Goal: Check status: Check status

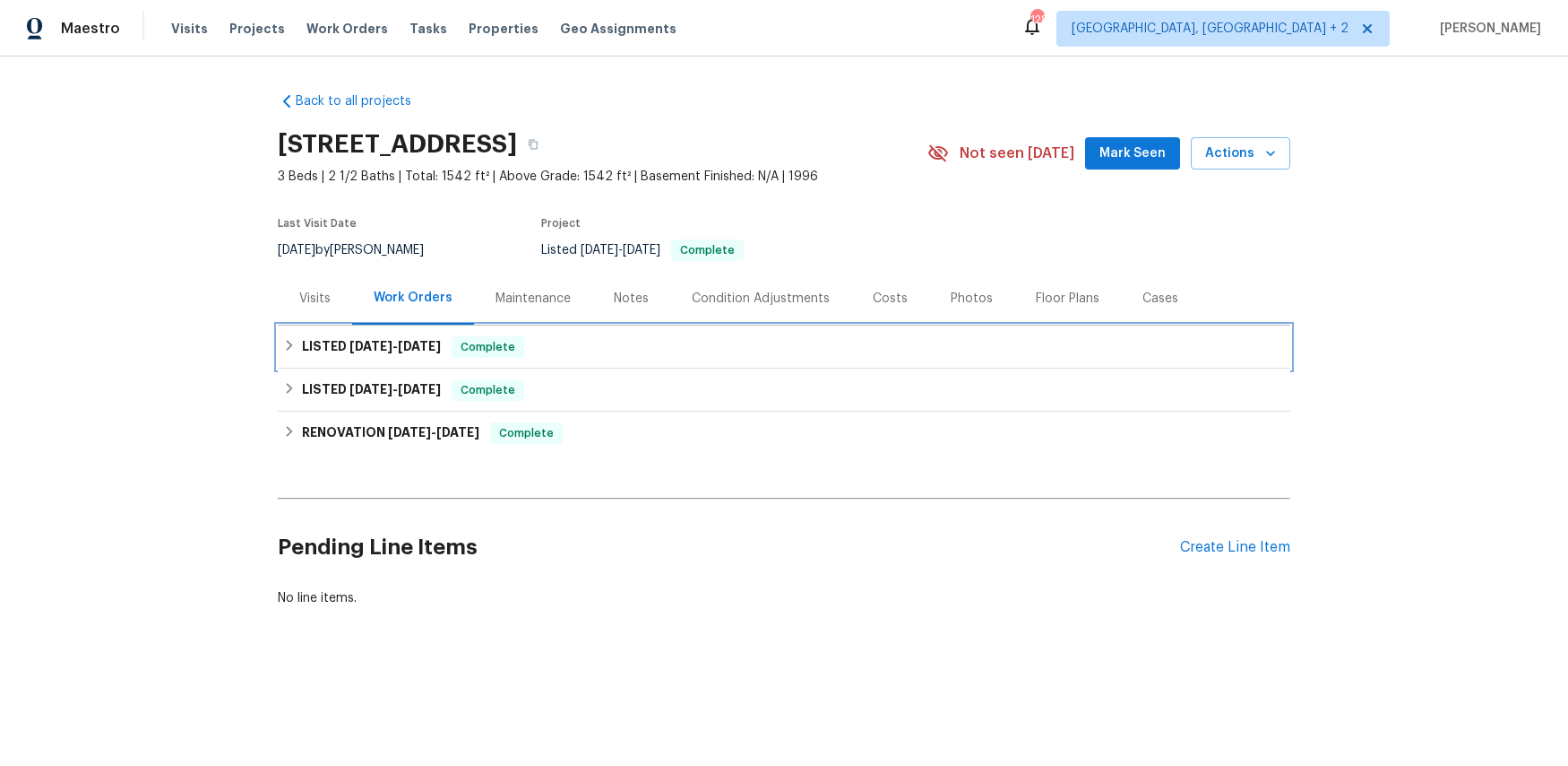
click at [357, 352] on h6 "LISTED [DATE] - [DATE]" at bounding box center [371, 347] width 139 height 21
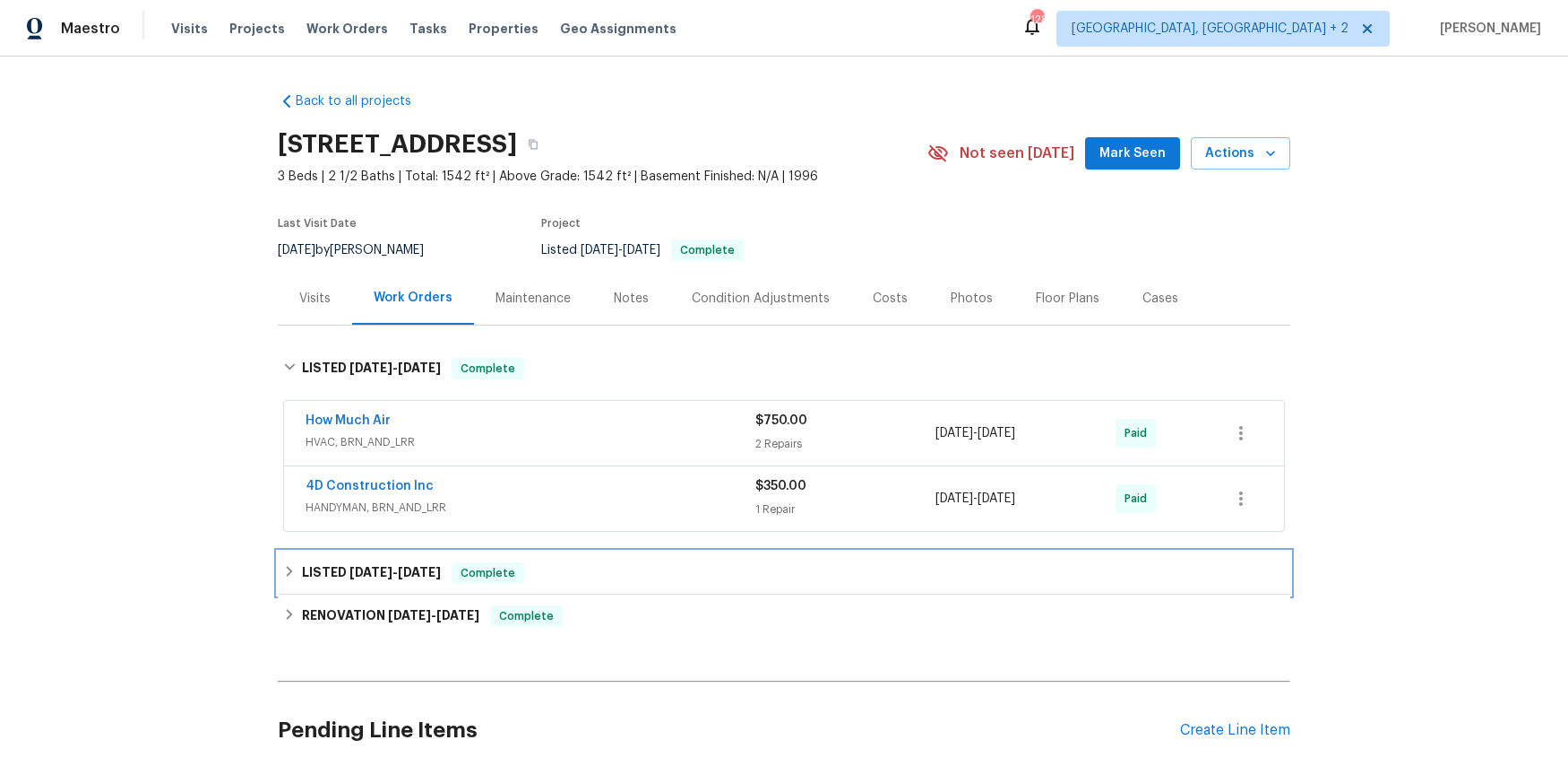
click at [418, 571] on span "[DATE]" at bounding box center [419, 572] width 43 height 13
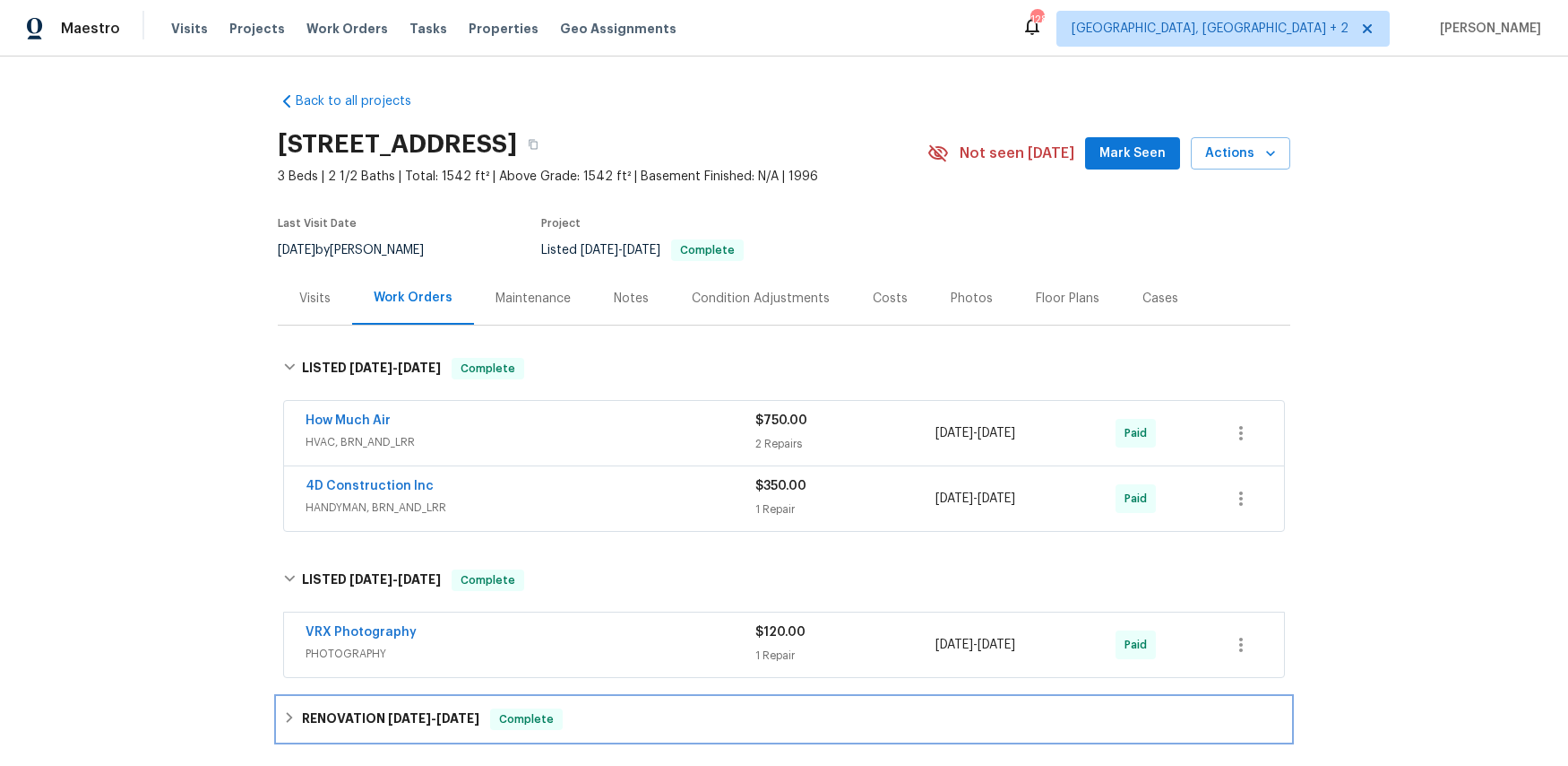
click at [455, 717] on span "[DATE]" at bounding box center [458, 717] width 43 height 13
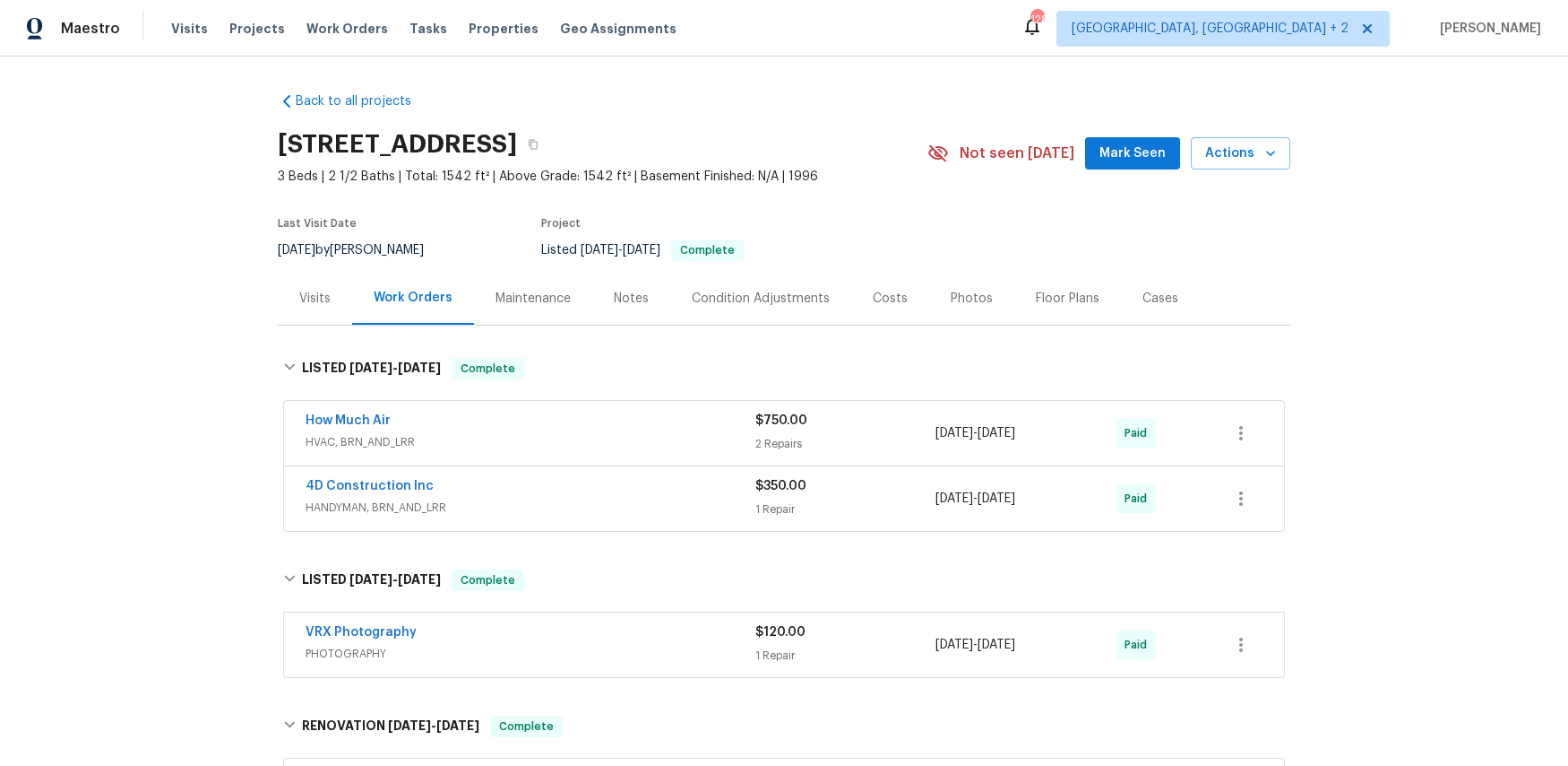
click at [453, 443] on span "HVAC, BRN_AND_LRR" at bounding box center [531, 442] width 450 height 17
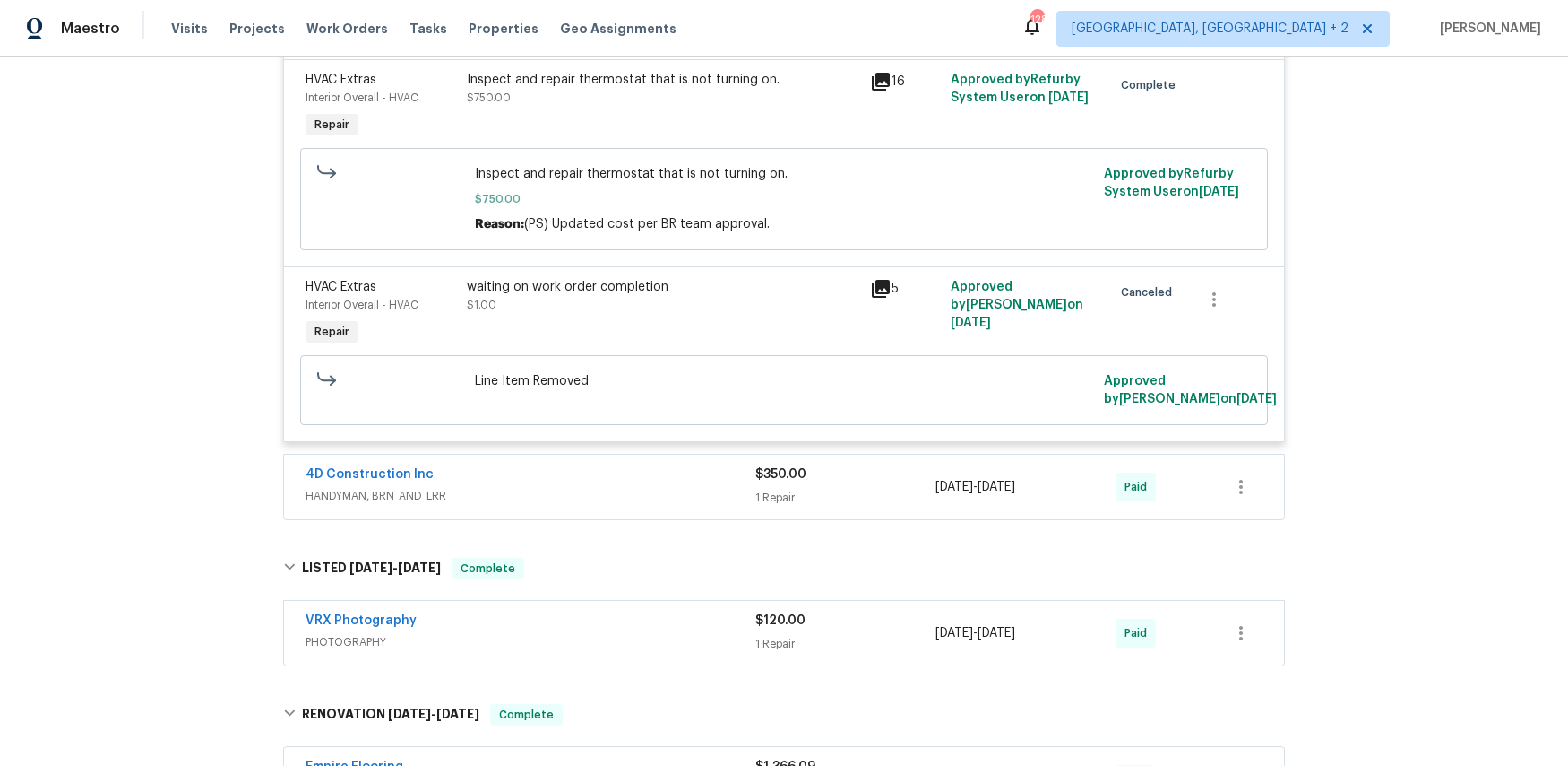
scroll to position [457, 0]
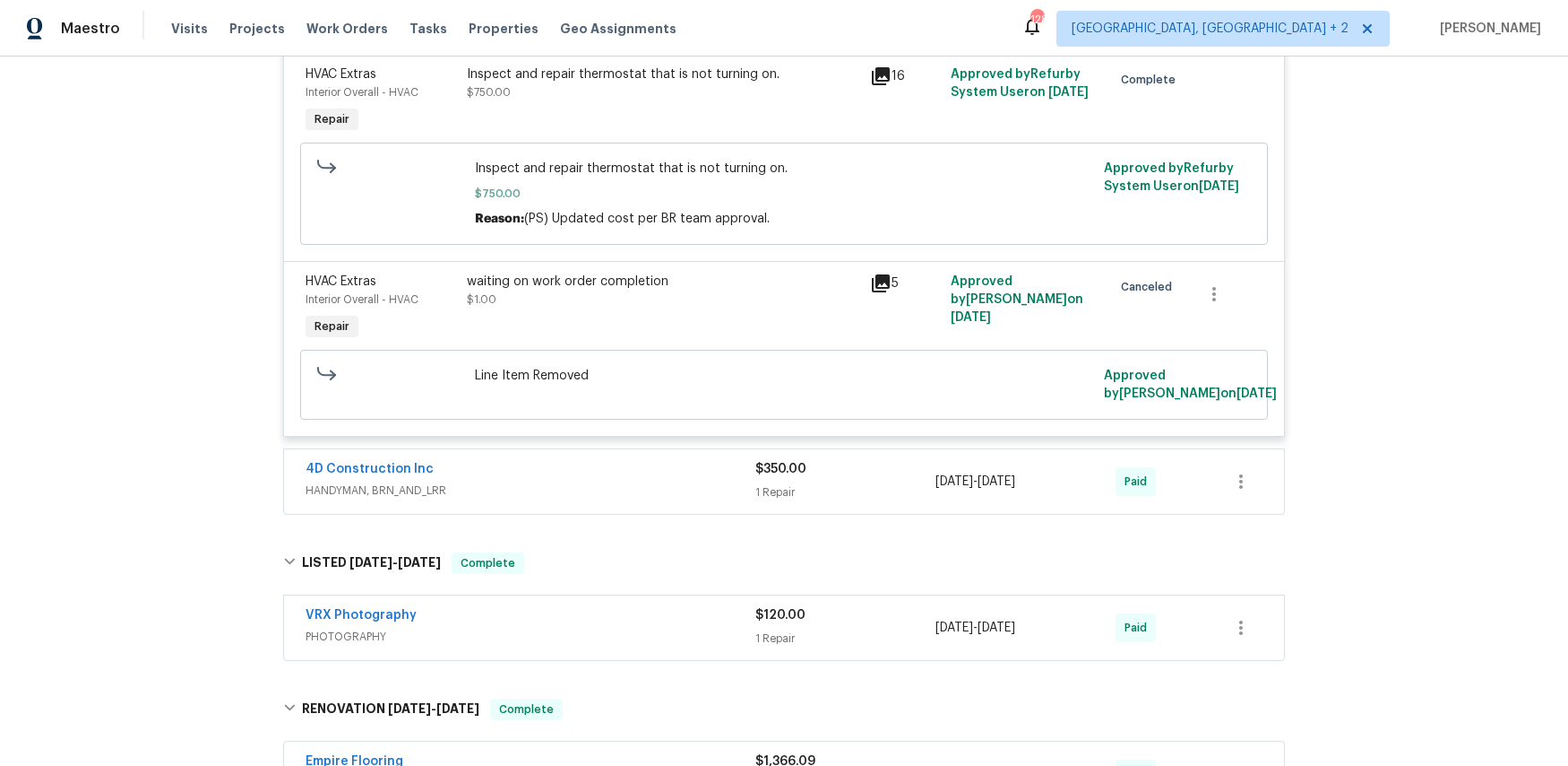
click at [450, 469] on div "4D Construction Inc" at bounding box center [531, 471] width 450 height 21
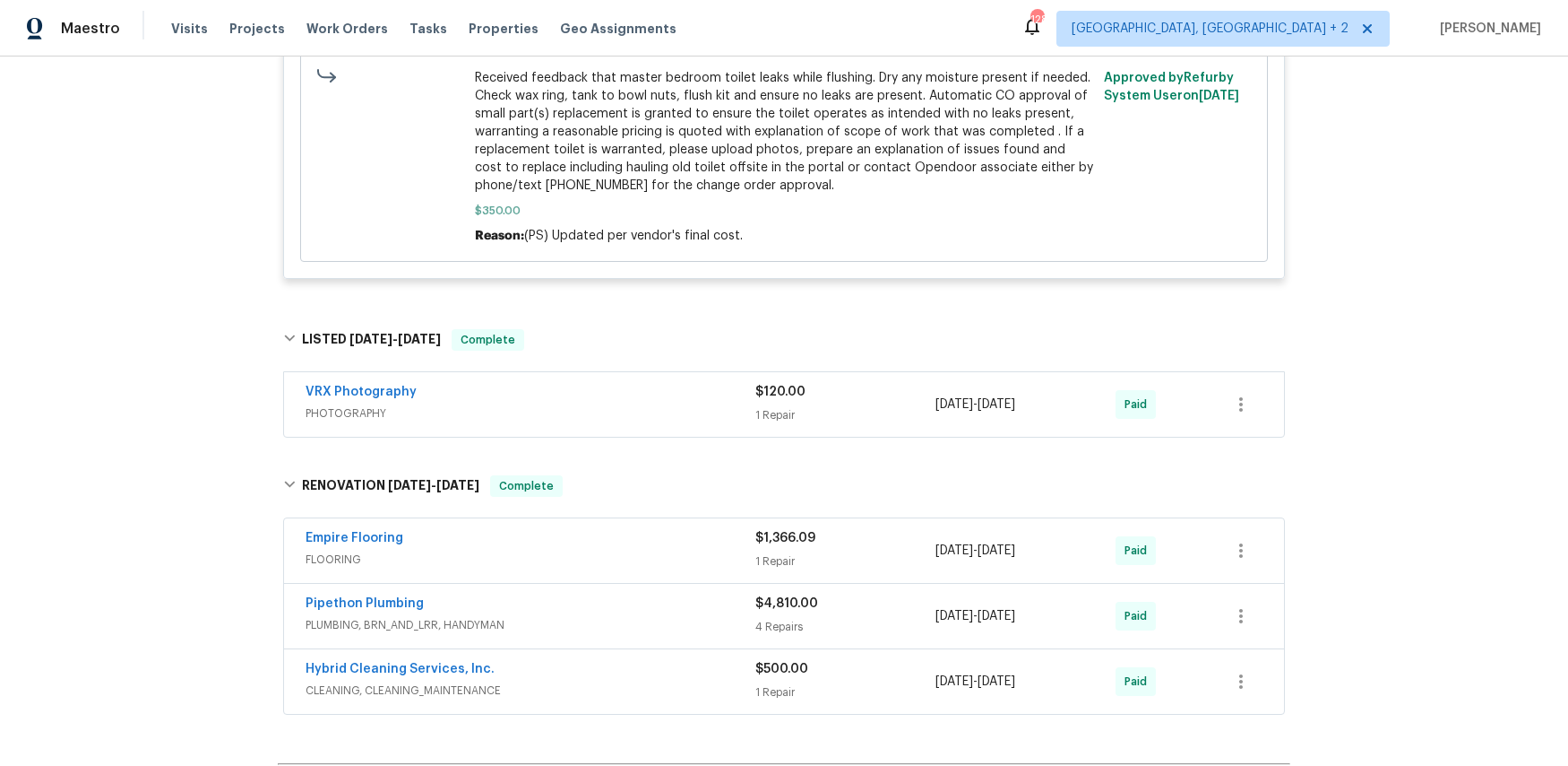
scroll to position [1239, 0]
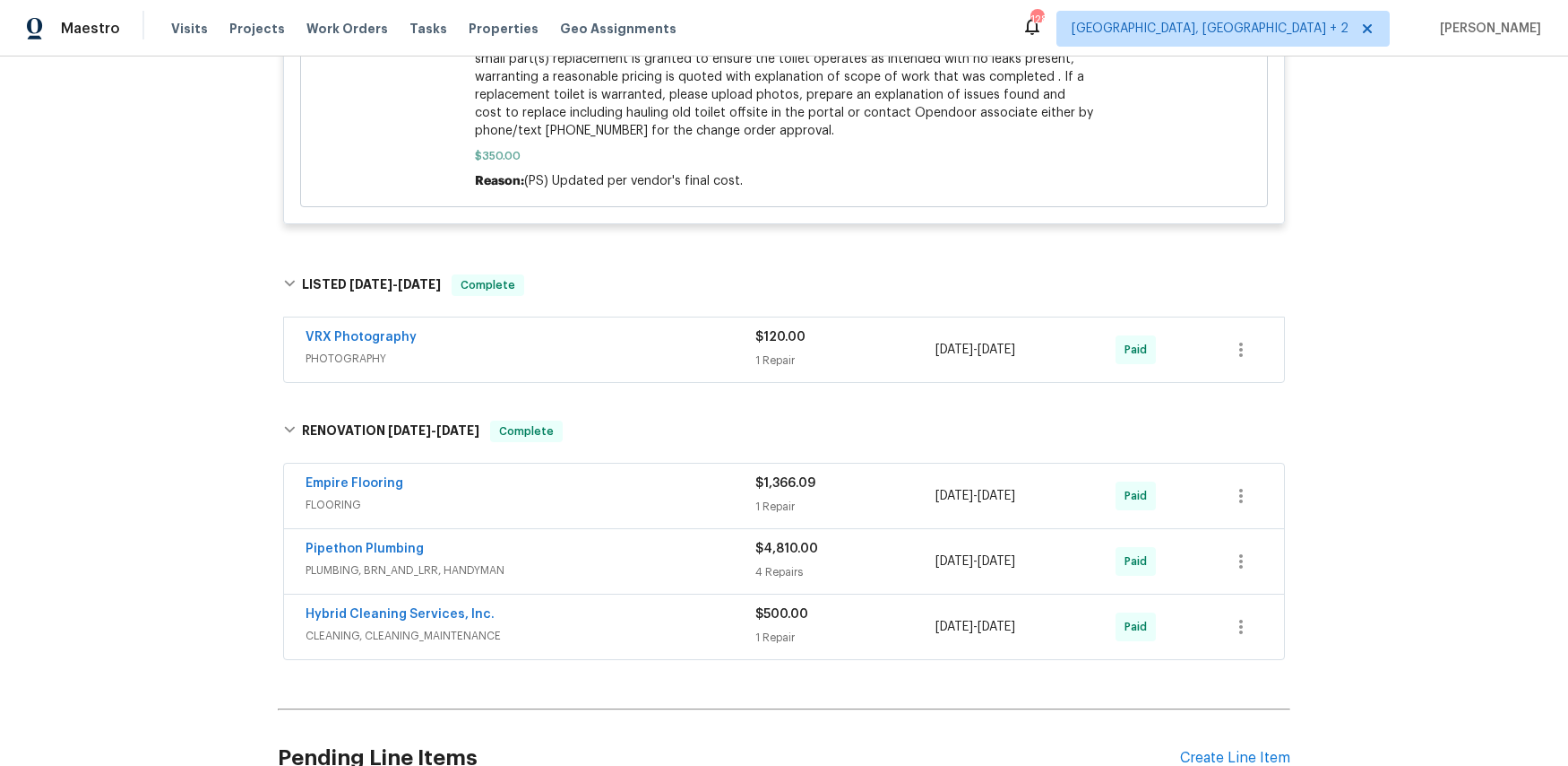
click at [450, 498] on span "FLOORING" at bounding box center [531, 505] width 450 height 17
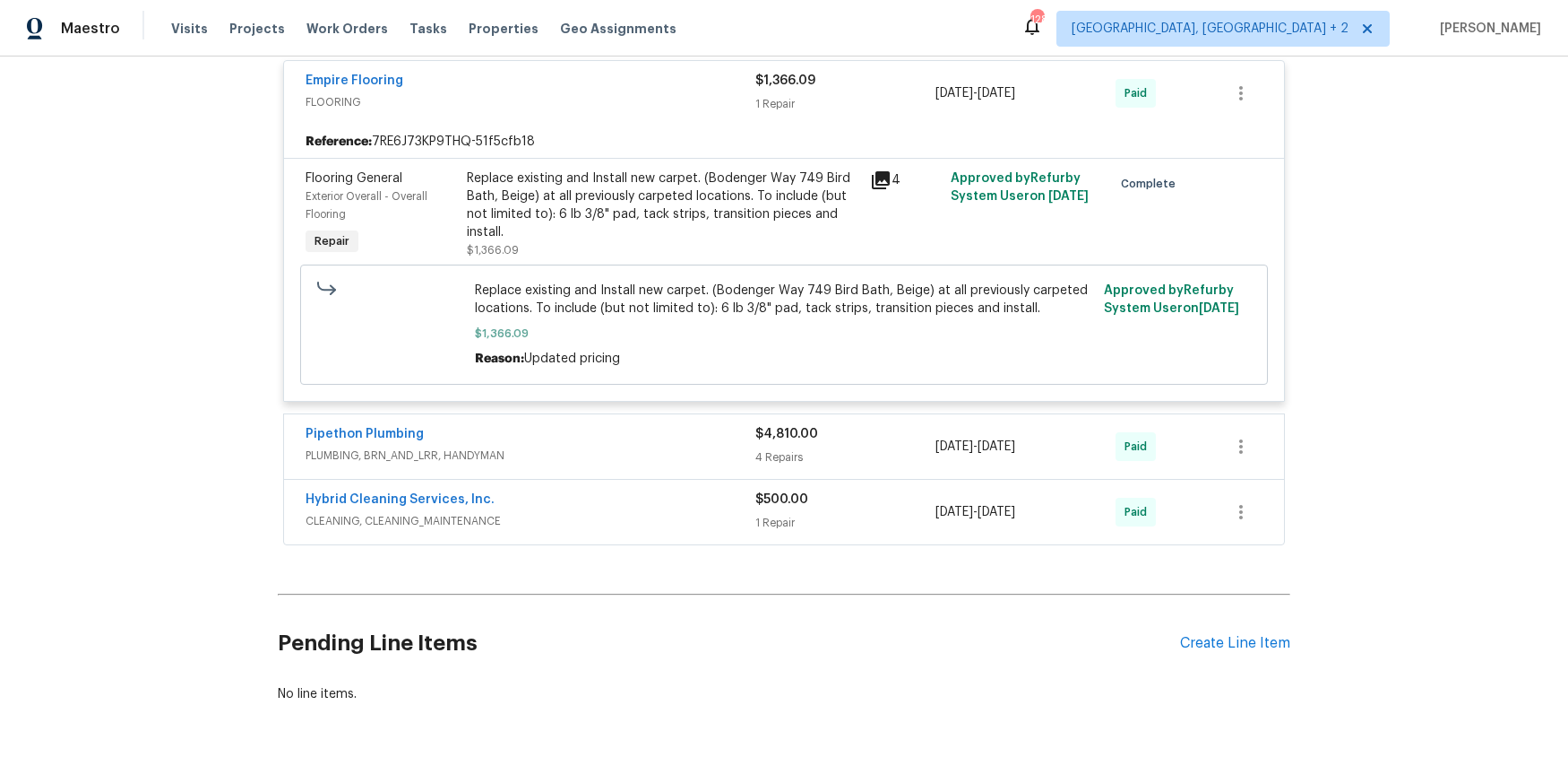
scroll to position [1689, 0]
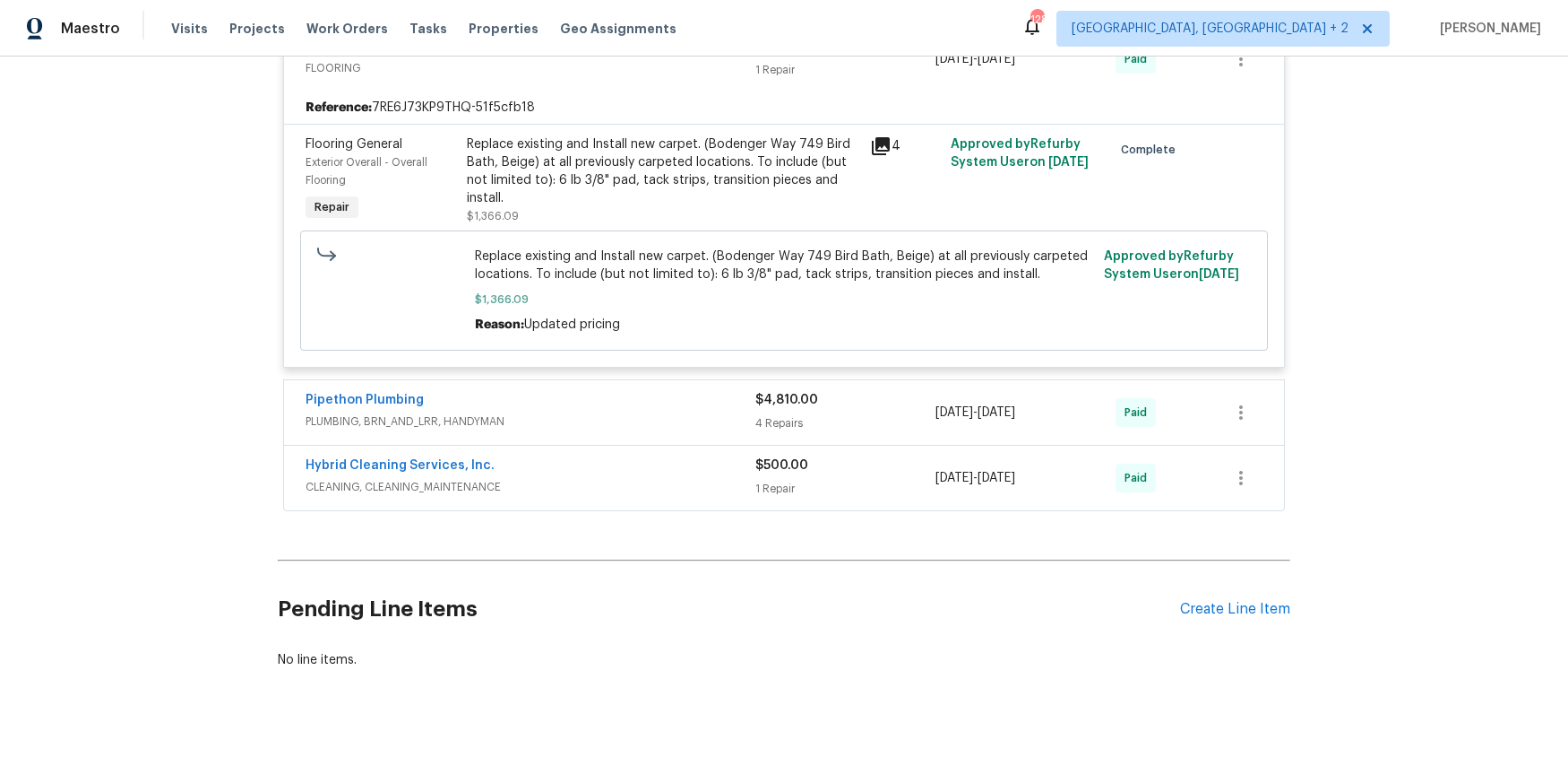
click at [506, 427] on span "PLUMBING, BRN_AND_LRR, HANDYMAN" at bounding box center [531, 421] width 450 height 17
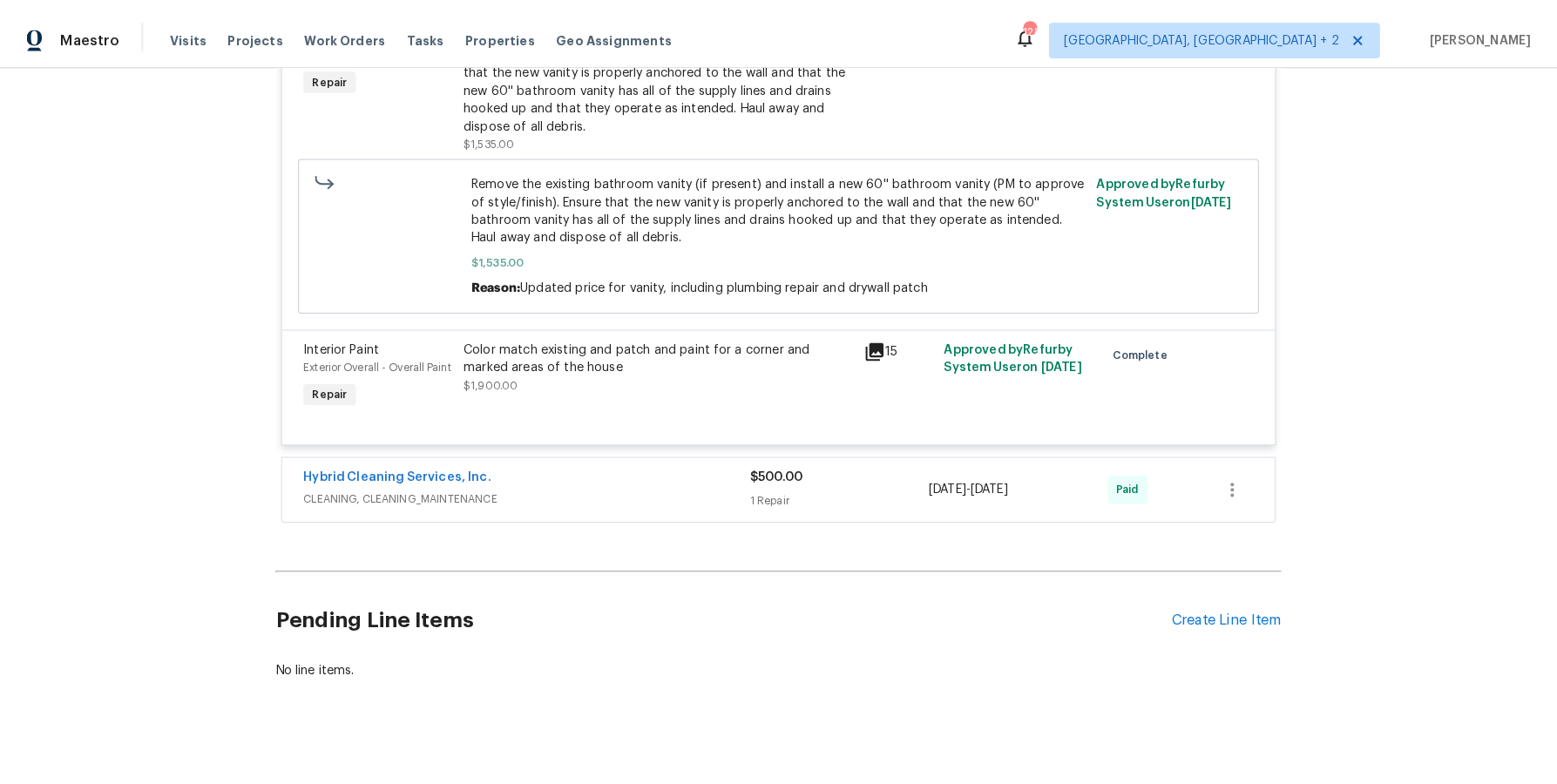
scroll to position [2394, 0]
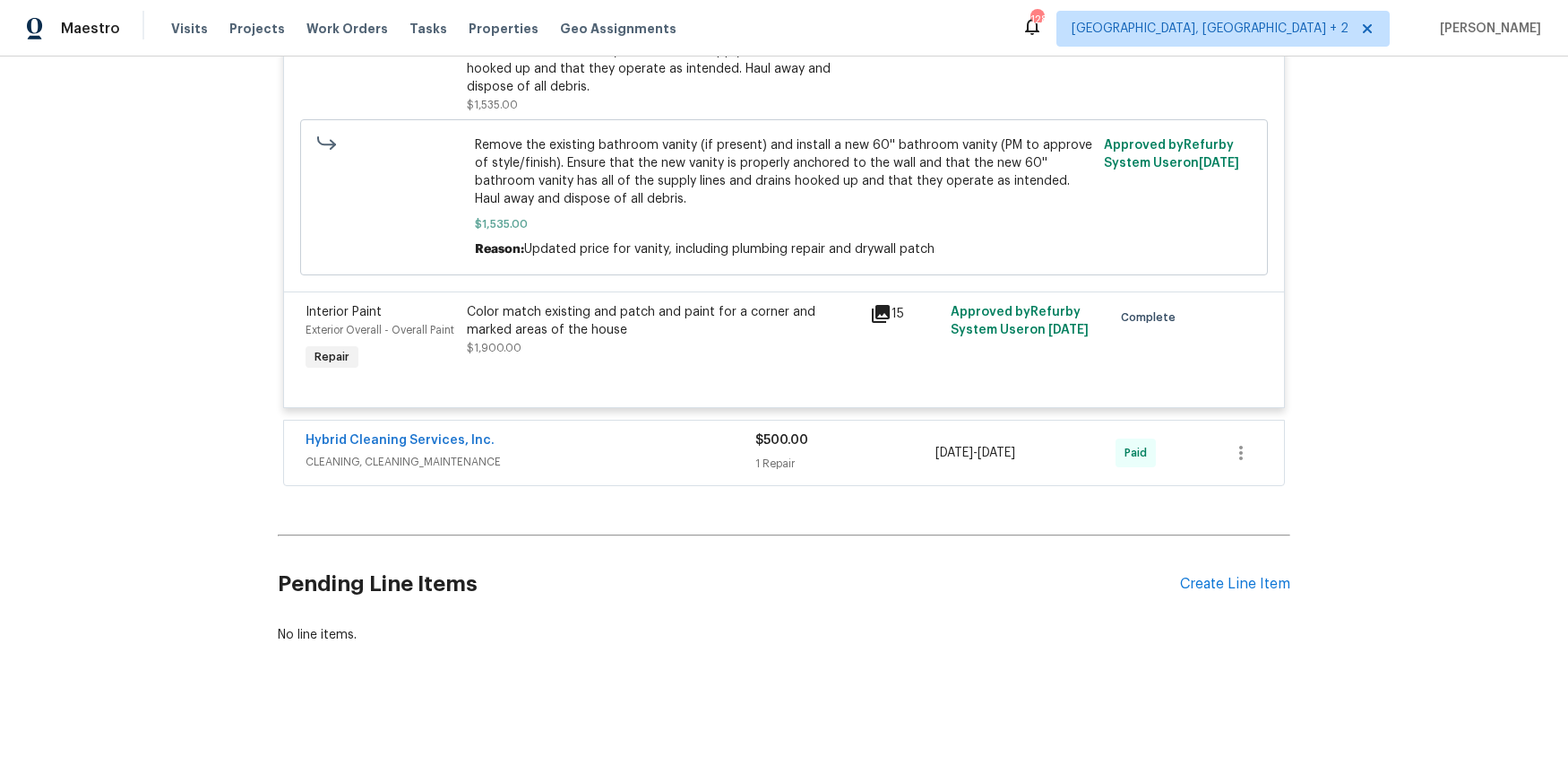
click at [518, 453] on span "CLEANING, CLEANING_MAINTENANCE" at bounding box center [531, 461] width 450 height 17
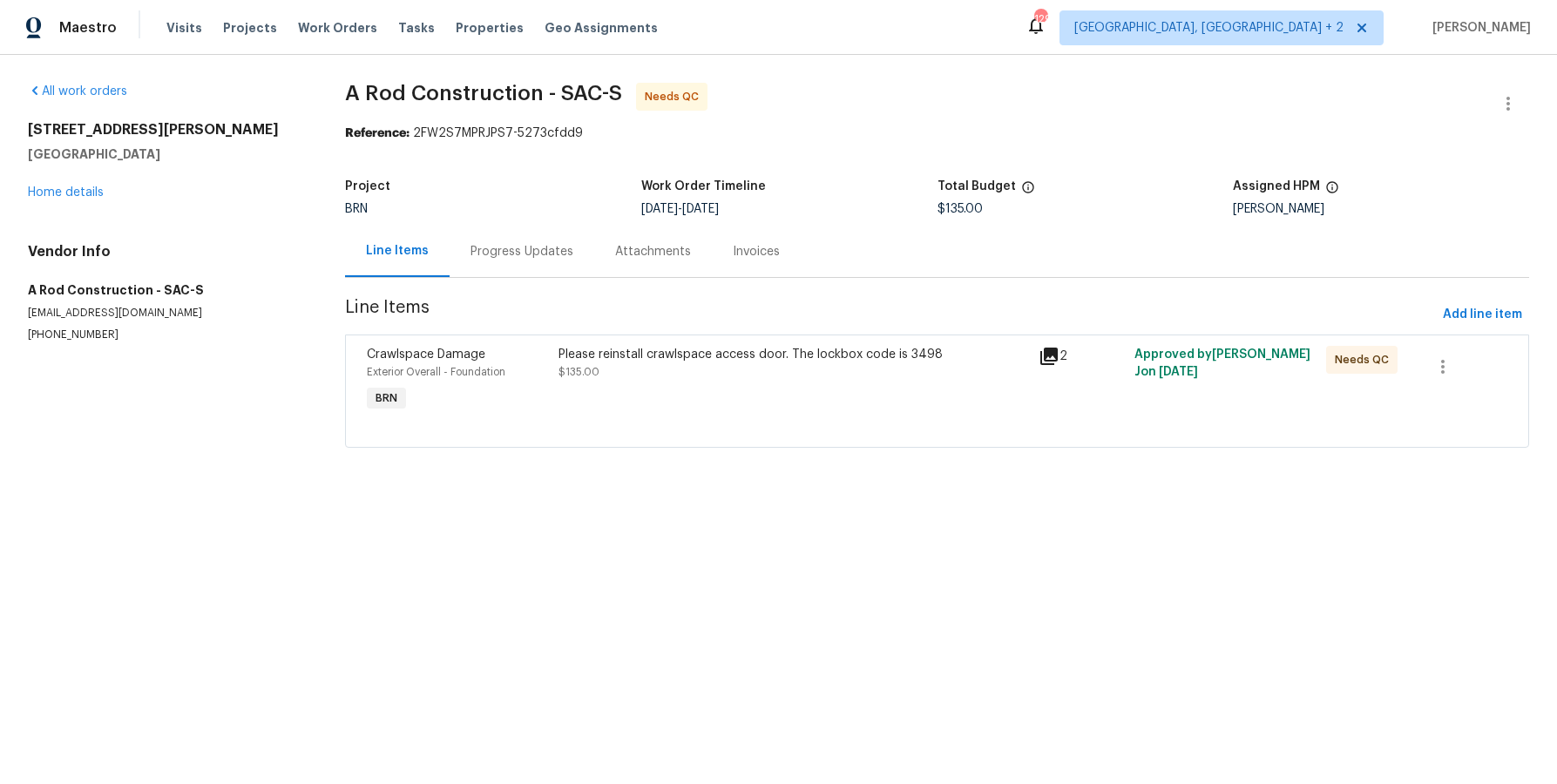
click at [734, 344] on div "Please reinstall crawlspace access door. The lockbox code is 3498 $135.00" at bounding box center [793, 380] width 479 height 80
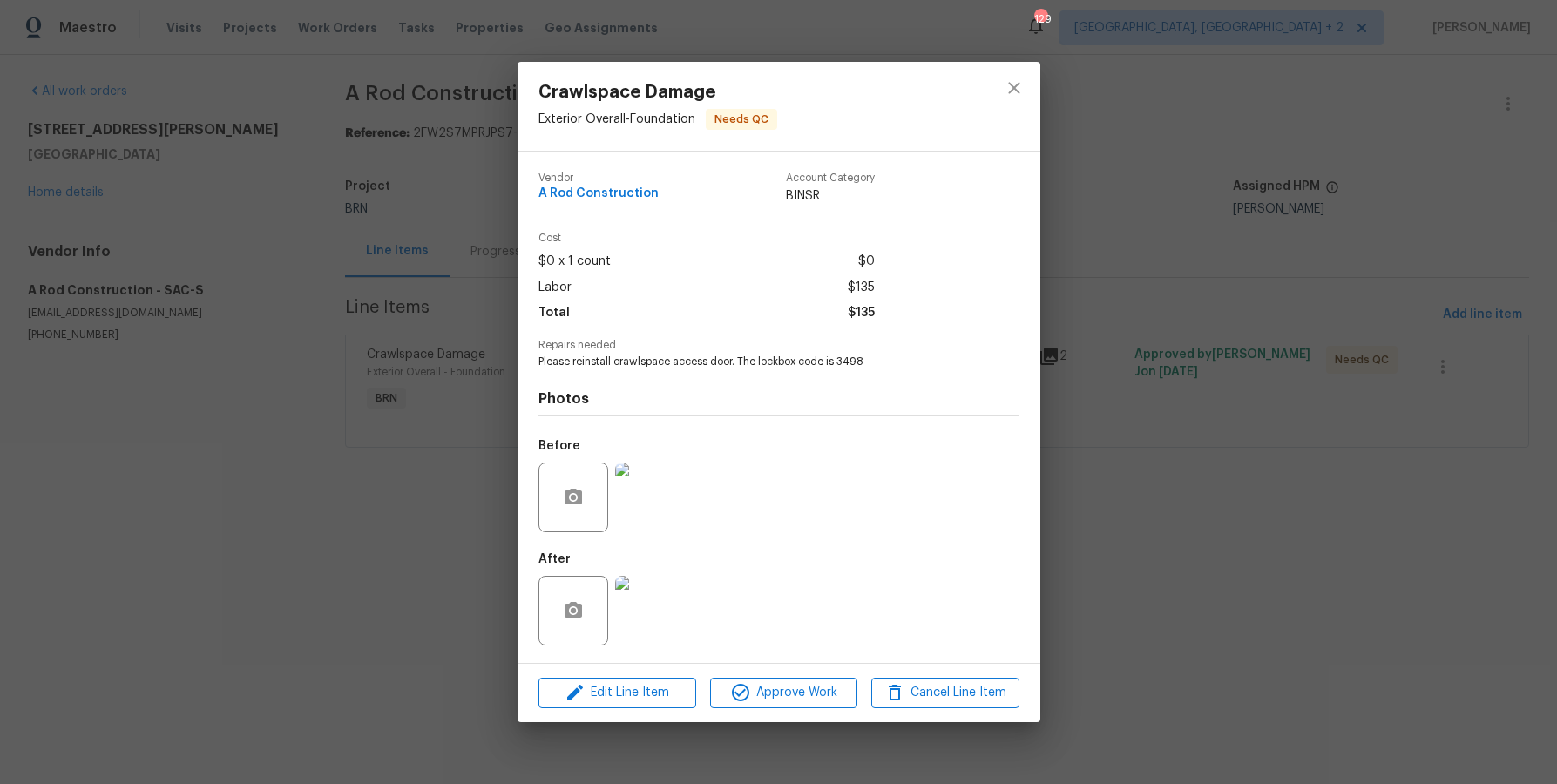
drag, startPoint x: 460, startPoint y: 397, endPoint x: 451, endPoint y: 379, distance: 20.1
click at [460, 395] on div "Crawlspace Damage Exterior Overall - Foundation Needs QC Vendor A Rod Construct…" at bounding box center [778, 392] width 1557 height 784
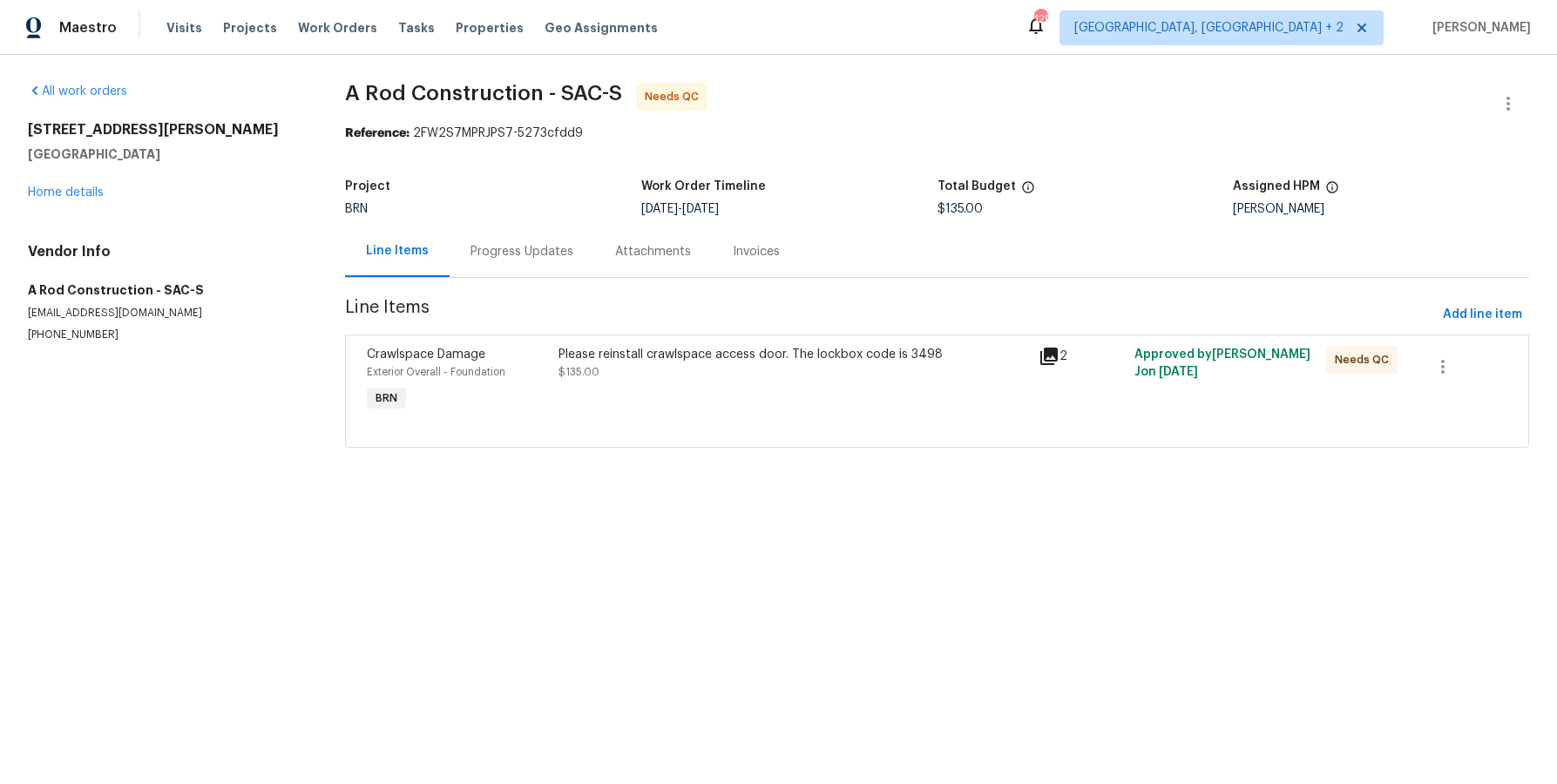
click at [519, 253] on div "Progress Updates" at bounding box center [522, 252] width 103 height 17
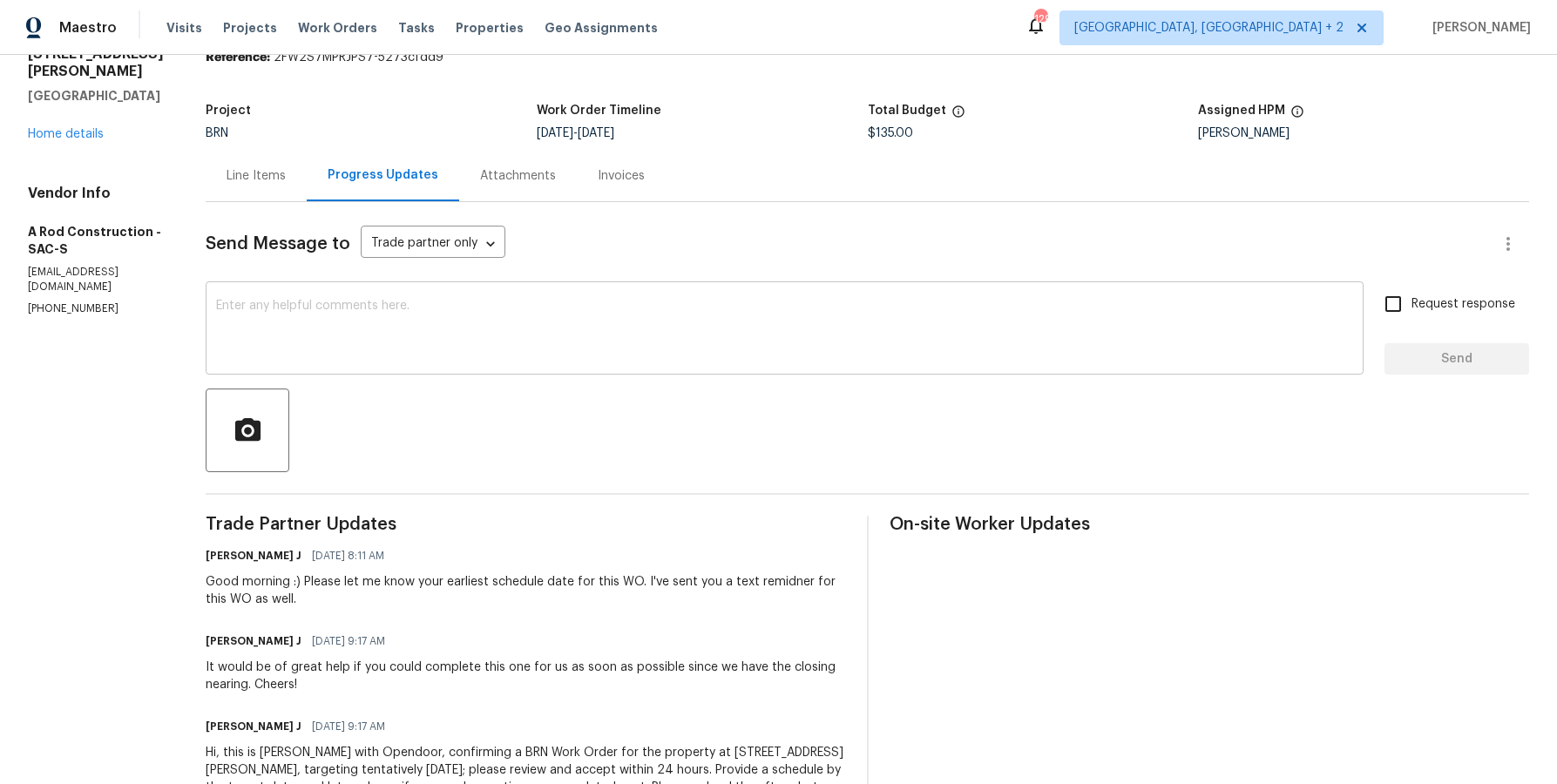
scroll to position [95, 0]
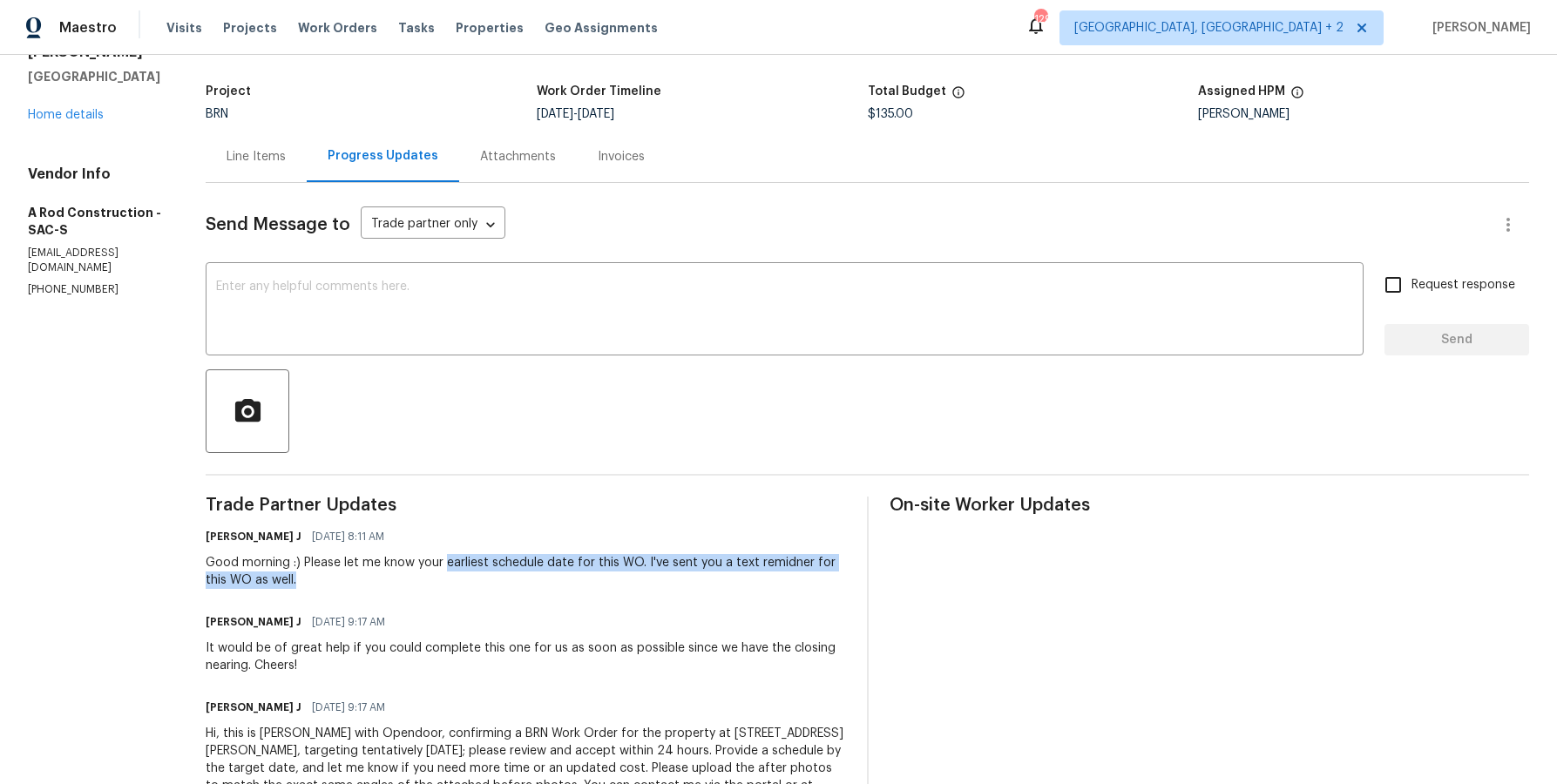
drag, startPoint x: 467, startPoint y: 557, endPoint x: 665, endPoint y: 575, distance: 198.8
click at [665, 575] on div "Good morning :) Please let me know your earliest schedule date for this WO. I'v…" at bounding box center [526, 571] width 641 height 35
click at [620, 562] on div "Good morning :) Please let me know your earliest schedule date for this WO. I'v…" at bounding box center [526, 571] width 641 height 35
drag, startPoint x: 690, startPoint y: 563, endPoint x: 785, endPoint y: 581, distance: 96.7
click at [785, 581] on div "Good morning :) Please let me know your earliest schedule date for this WO. I'v…" at bounding box center [526, 571] width 641 height 35
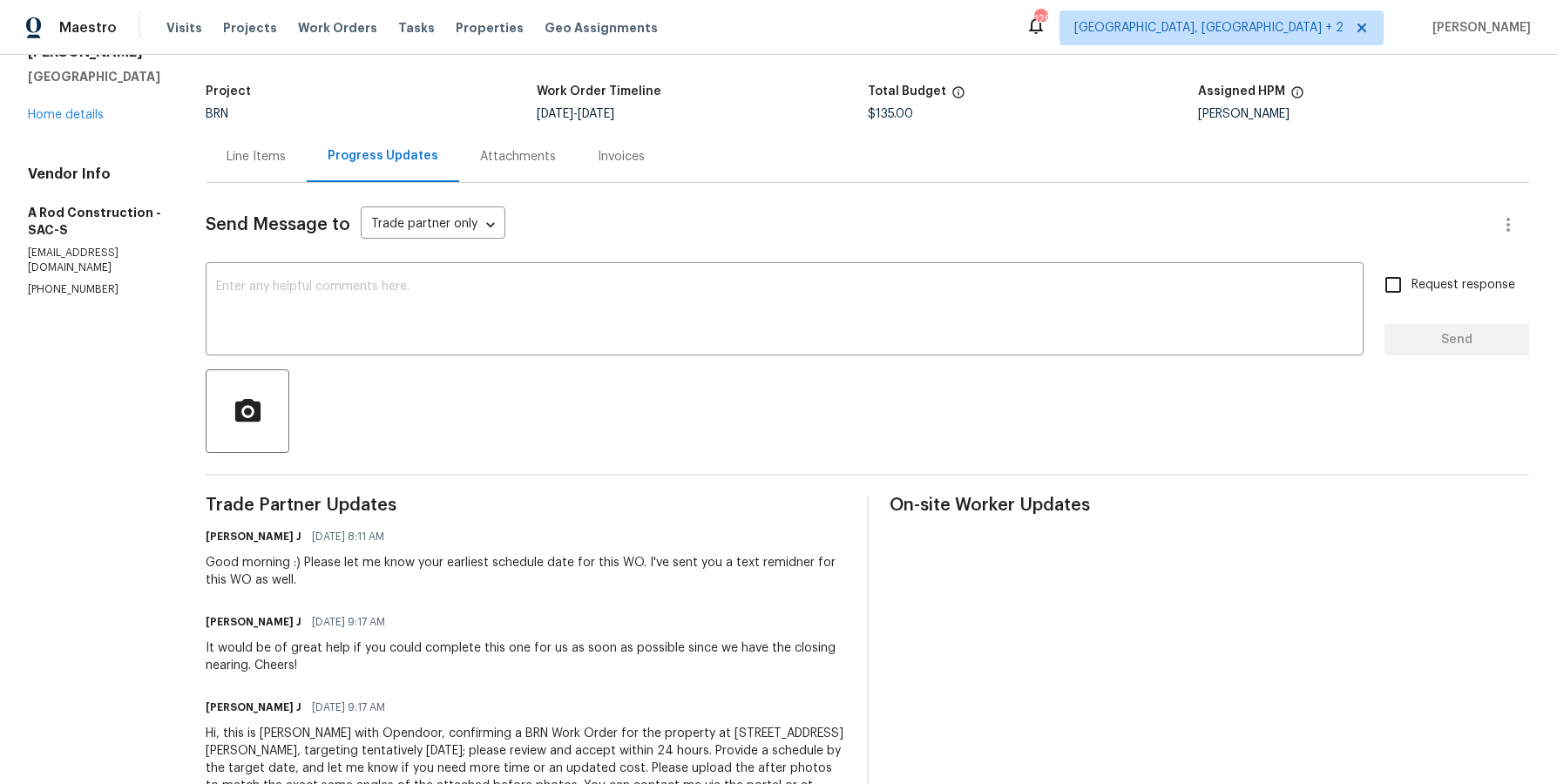
drag, startPoint x: 473, startPoint y: 636, endPoint x: 451, endPoint y: 640, distance: 22.4
click at [472, 636] on div "Jerene Rajya J 10/13/2025 9:17 AM It would be of great help if you could comple…" at bounding box center [526, 642] width 641 height 64
drag, startPoint x: 360, startPoint y: 648, endPoint x: 549, endPoint y: 654, distance: 189.1
click at [548, 654] on div "It would be of great help if you could complete this one for us as soon as poss…" at bounding box center [526, 657] width 641 height 35
drag, startPoint x: 658, startPoint y: 647, endPoint x: 685, endPoint y: 641, distance: 27.7
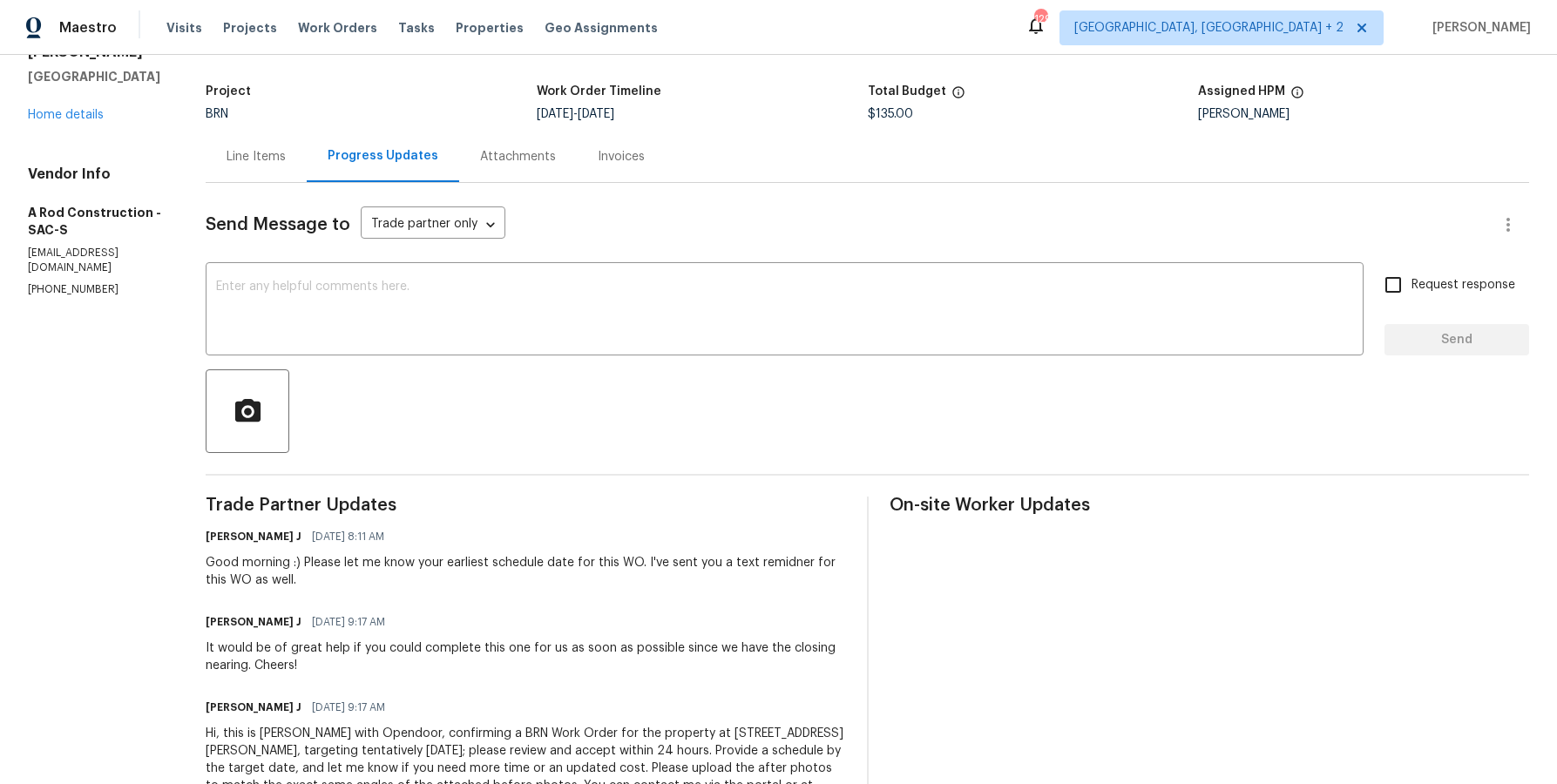
click at [674, 643] on div "It would be of great help if you could complete this one for us as soon as poss…" at bounding box center [526, 657] width 641 height 35
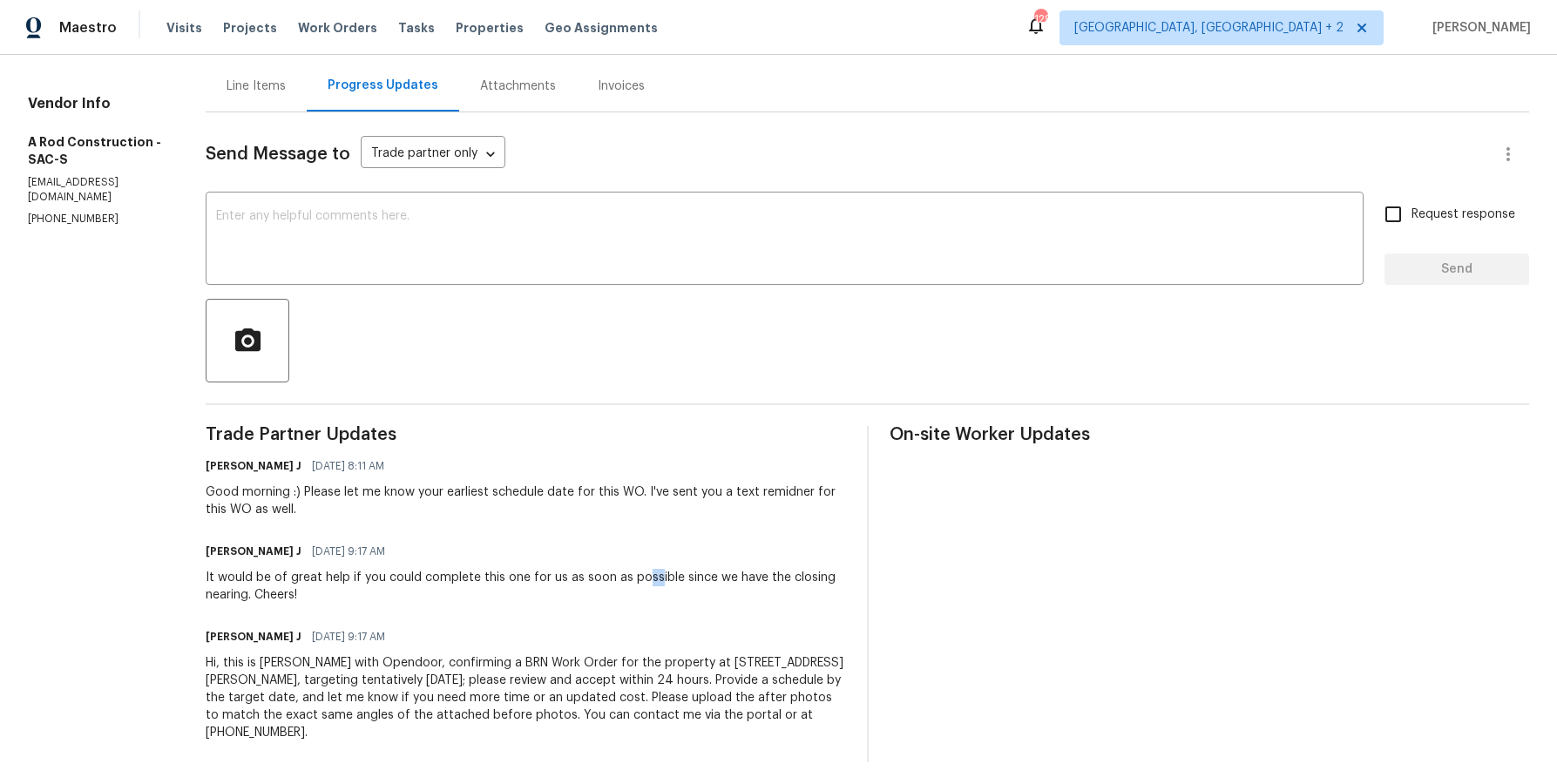
scroll to position [172, 0]
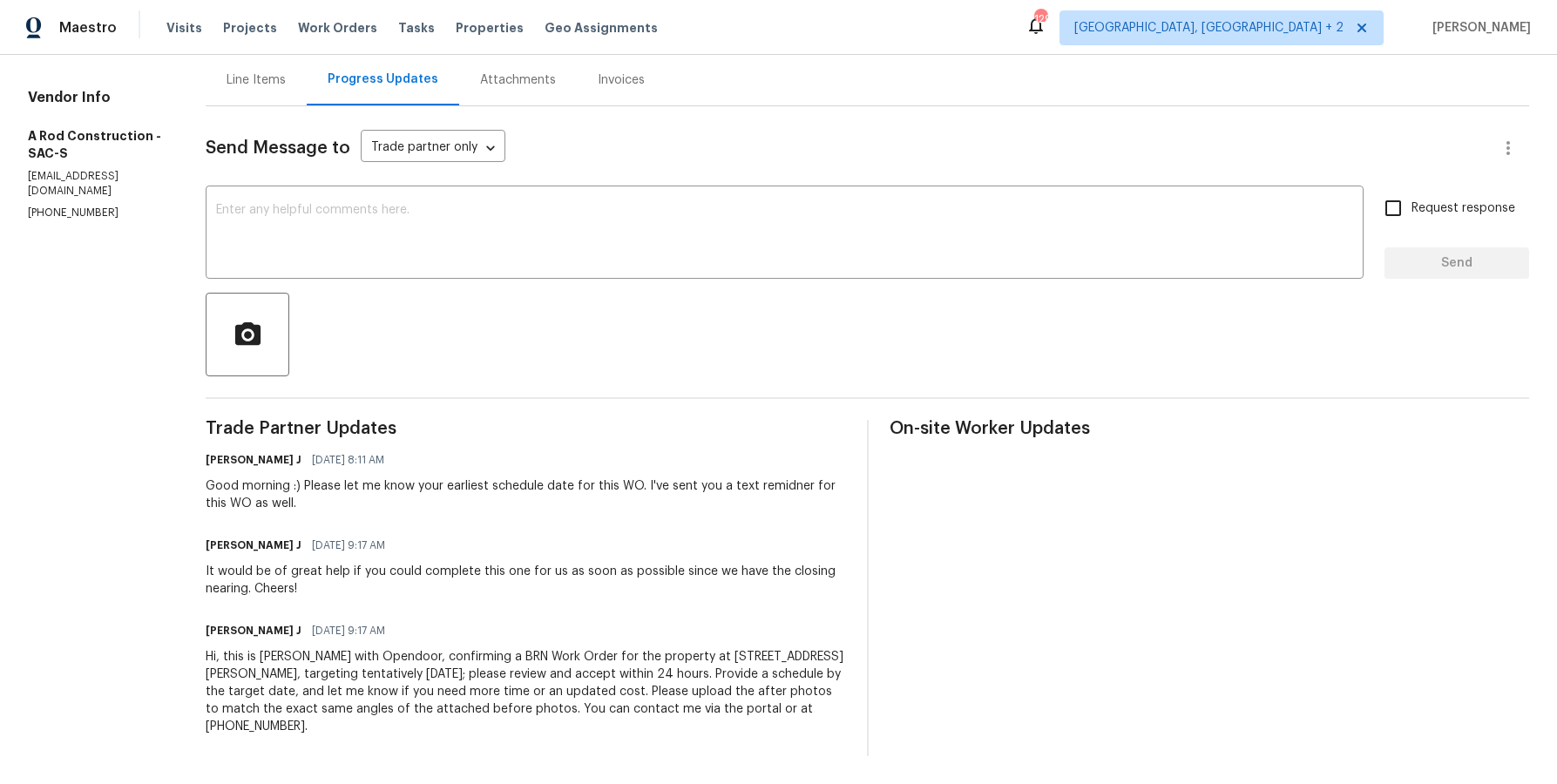
click at [425, 696] on div "Hi, this is Jerene with Opendoor, confirming a BRN Work Order for the property …" at bounding box center [526, 692] width 641 height 87
drag, startPoint x: 406, startPoint y: 676, endPoint x: 586, endPoint y: 672, distance: 180.0
click at [586, 672] on div "Hi, this is Jerene with Opendoor, confirming a BRN Work Order for the property …" at bounding box center [526, 692] width 641 height 87
click at [652, 675] on div "Hi, this is Jerene with Opendoor, confirming a BRN Work Order for the property …" at bounding box center [526, 692] width 641 height 87
